Goal: Entertainment & Leisure: Consume media (video, audio)

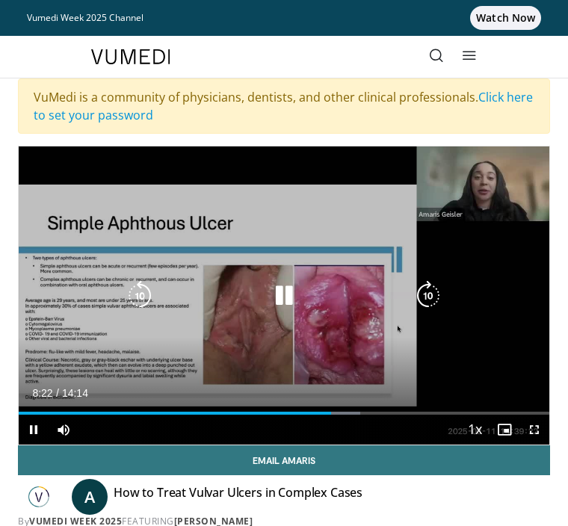
click at [298, 391] on div "Current Time 8:22 / Duration 14:14" at bounding box center [284, 393] width 531 height 13
